Goal: Task Accomplishment & Management: Use online tool/utility

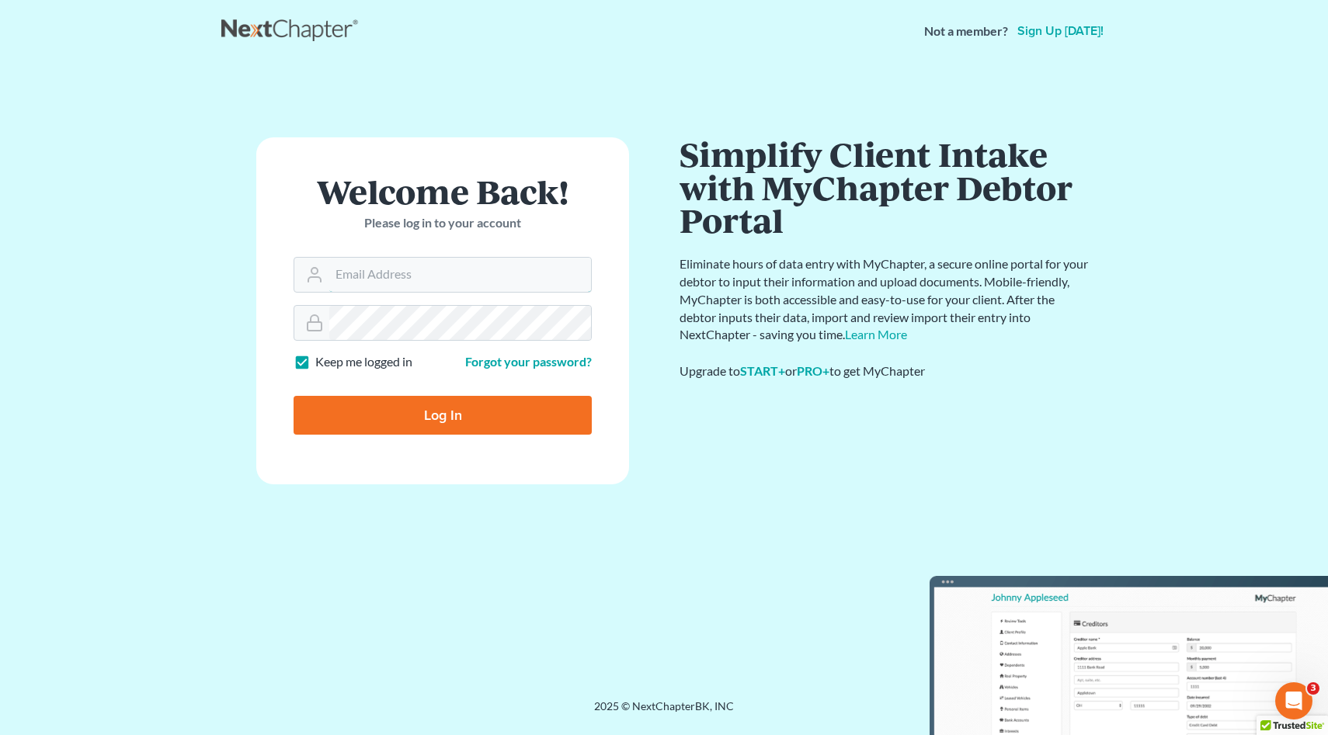
type input "[EMAIL_ADDRESS][DOMAIN_NAME]"
click at [436, 416] on input "Log In" at bounding box center [443, 415] width 298 height 39
type input "Thinking..."
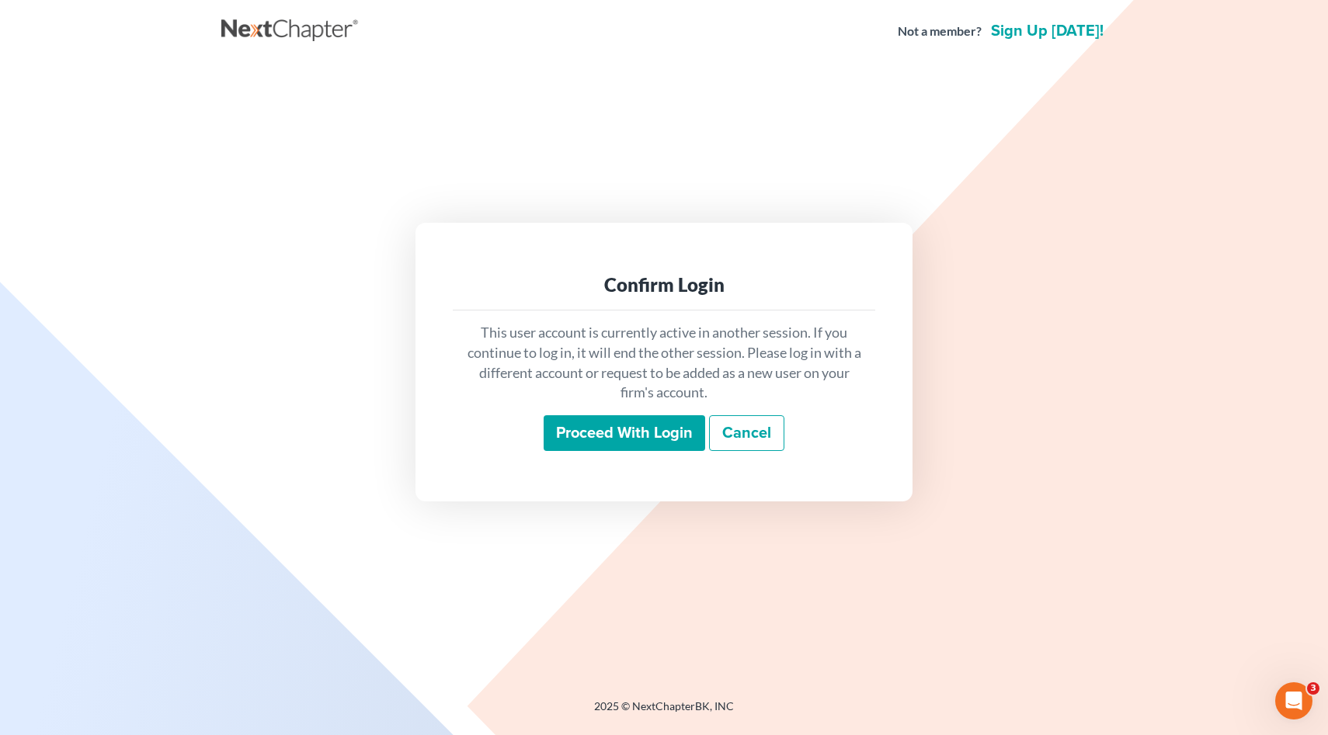
click at [611, 432] on input "Proceed with login" at bounding box center [625, 433] width 162 height 36
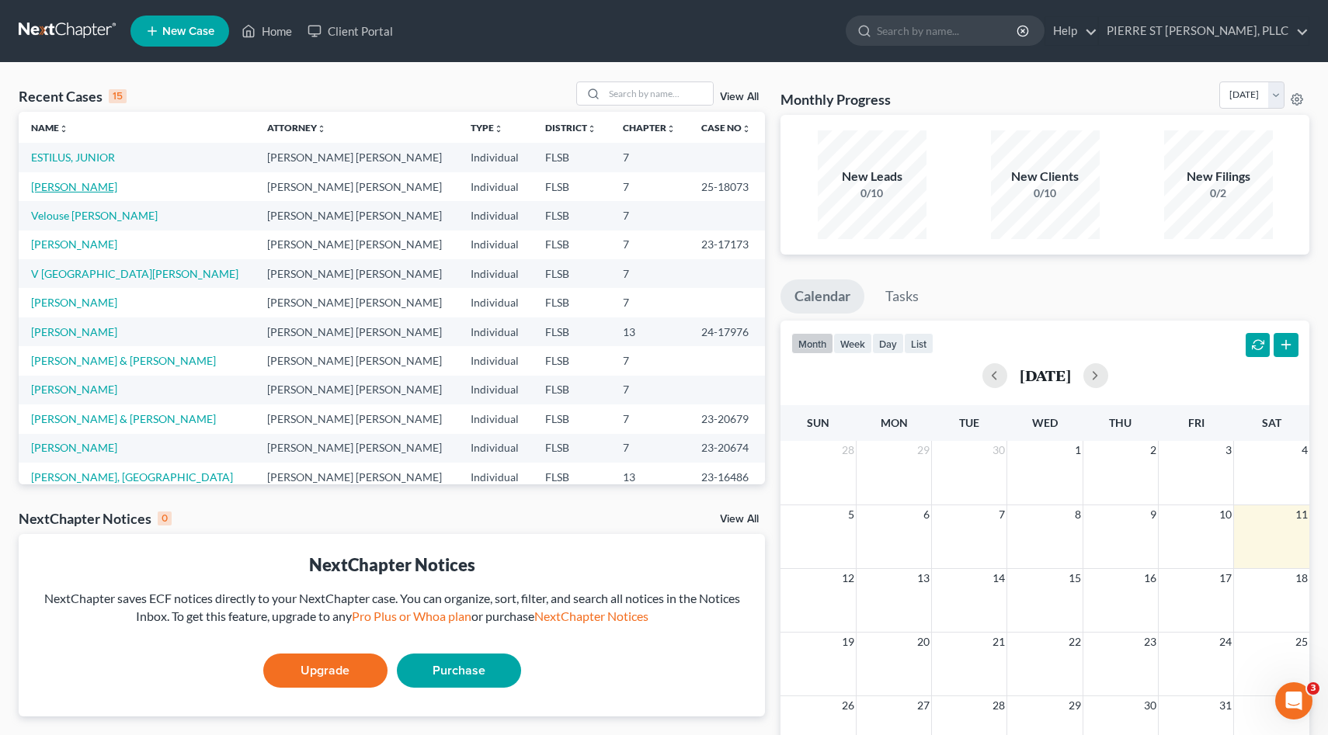
click at [82, 189] on link "Lapointe, Fabiola" at bounding box center [74, 186] width 86 height 13
select select "0"
